Goal: Task Accomplishment & Management: Use online tool/utility

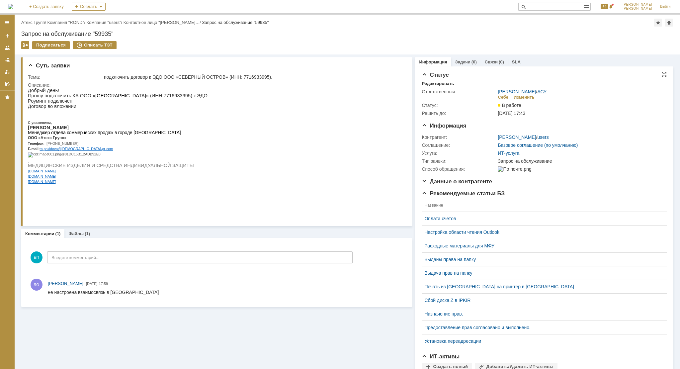
drag, startPoint x: 530, startPoint y: 93, endPoint x: 538, endPoint y: 92, distance: 8.4
click at [537, 93] on link "АСУ" at bounding box center [541, 91] width 9 height 5
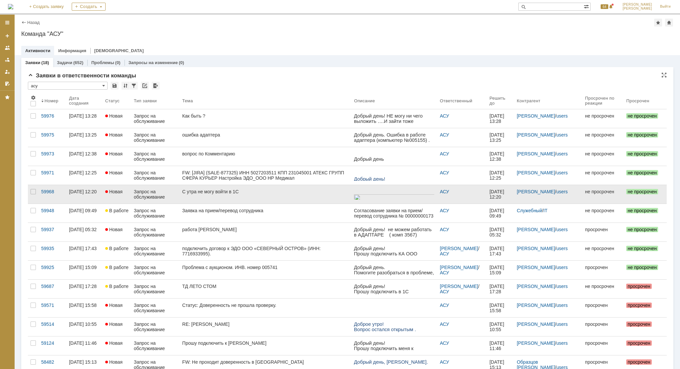
click at [257, 200] on link "С утра не могу войти в 1С" at bounding box center [266, 194] width 172 height 19
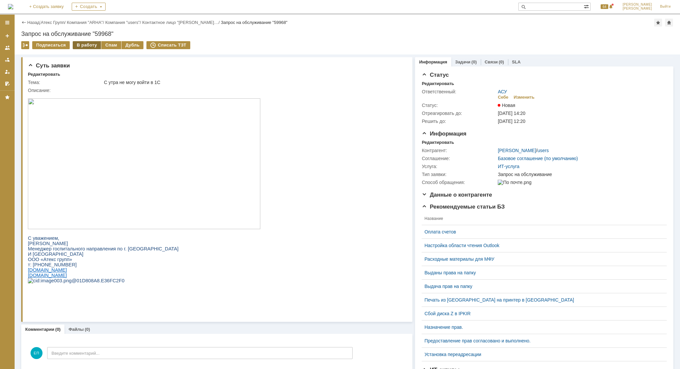
click at [81, 45] on div "В работу" at bounding box center [87, 45] width 28 height 8
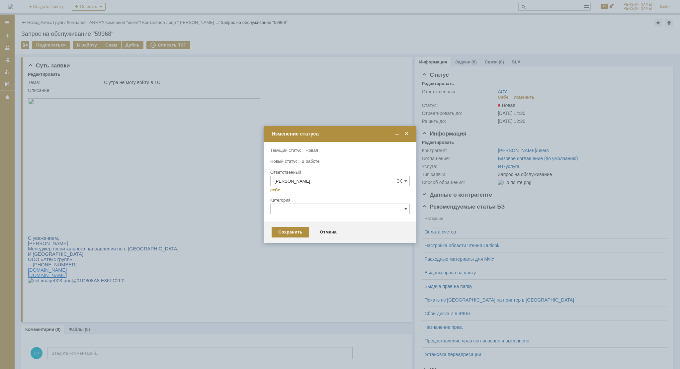
drag, startPoint x: 286, startPoint y: 238, endPoint x: 287, endPoint y: 232, distance: 5.6
click at [286, 238] on div "Сохранить Отмена" at bounding box center [340, 231] width 153 height 21
click at [287, 232] on div "Сохранить" at bounding box center [290, 232] width 38 height 11
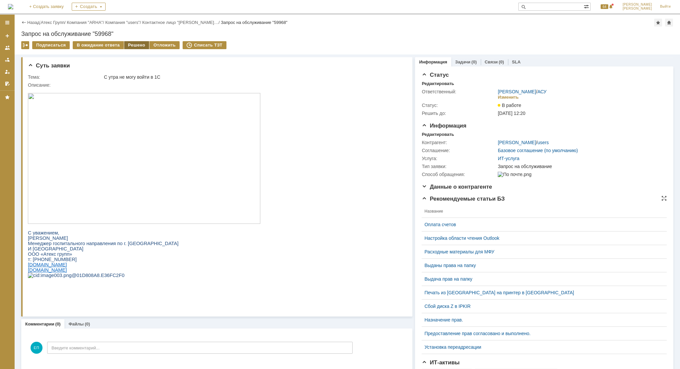
click at [129, 44] on div "Решено" at bounding box center [136, 45] width 25 height 8
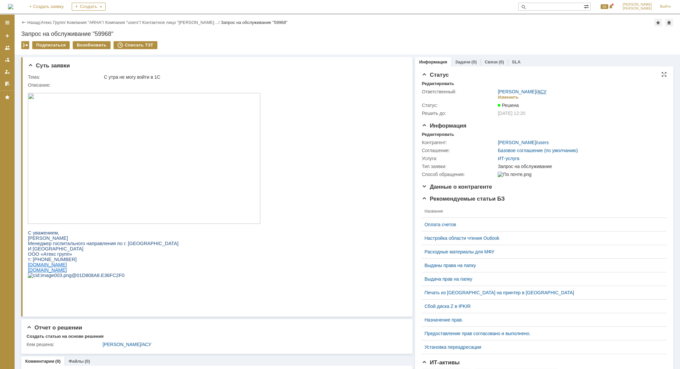
click at [539, 89] on link "АСУ" at bounding box center [541, 91] width 9 height 5
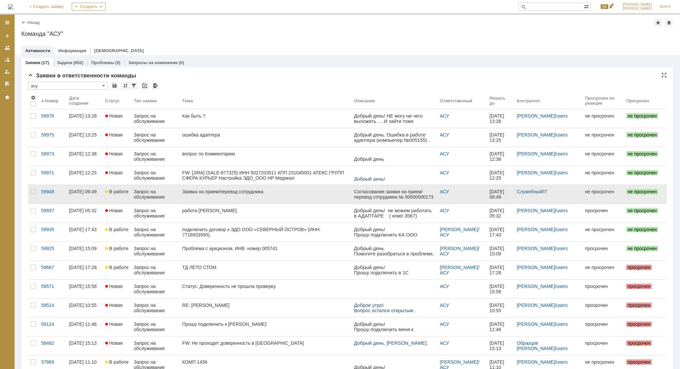
click at [230, 197] on link "Заявка на прием/перевод сотрудника" at bounding box center [266, 194] width 172 height 19
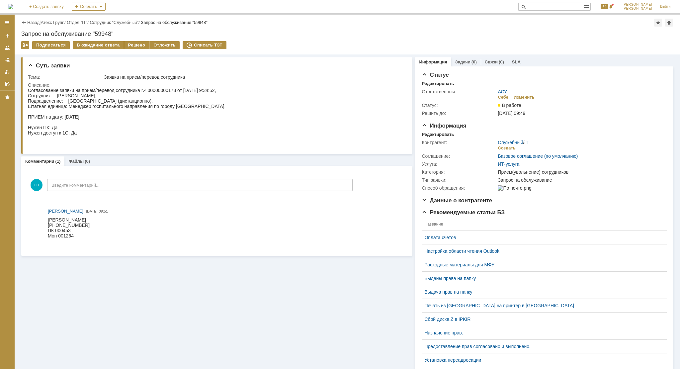
click at [498, 91] on link "АСУ" at bounding box center [501, 91] width 9 height 5
